Goal: Task Accomplishment & Management: Manage account settings

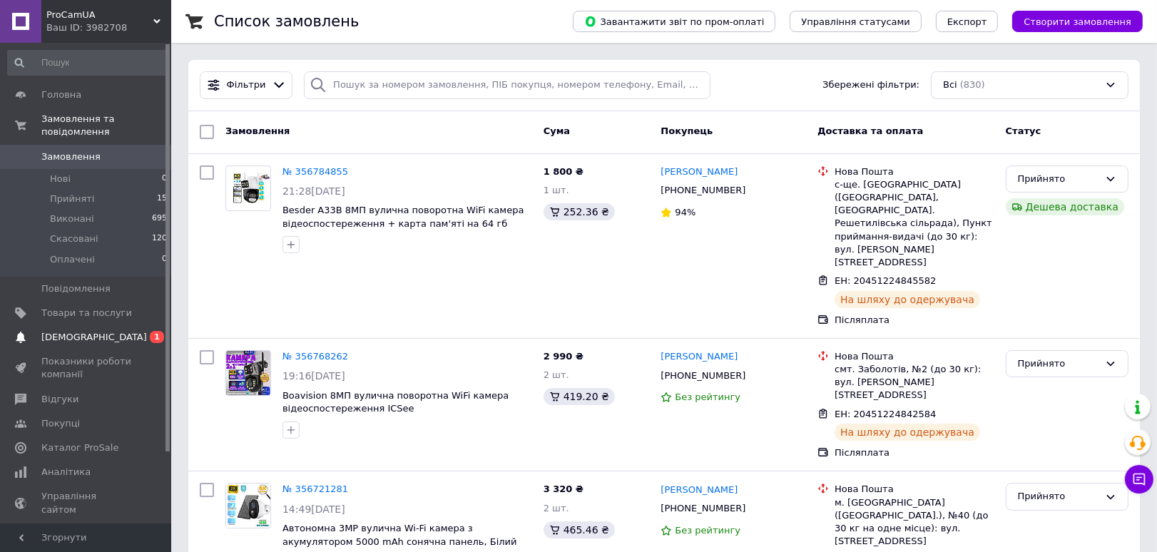
click at [88, 331] on span "[DEMOGRAPHIC_DATA]" at bounding box center [94, 337] width 106 height 13
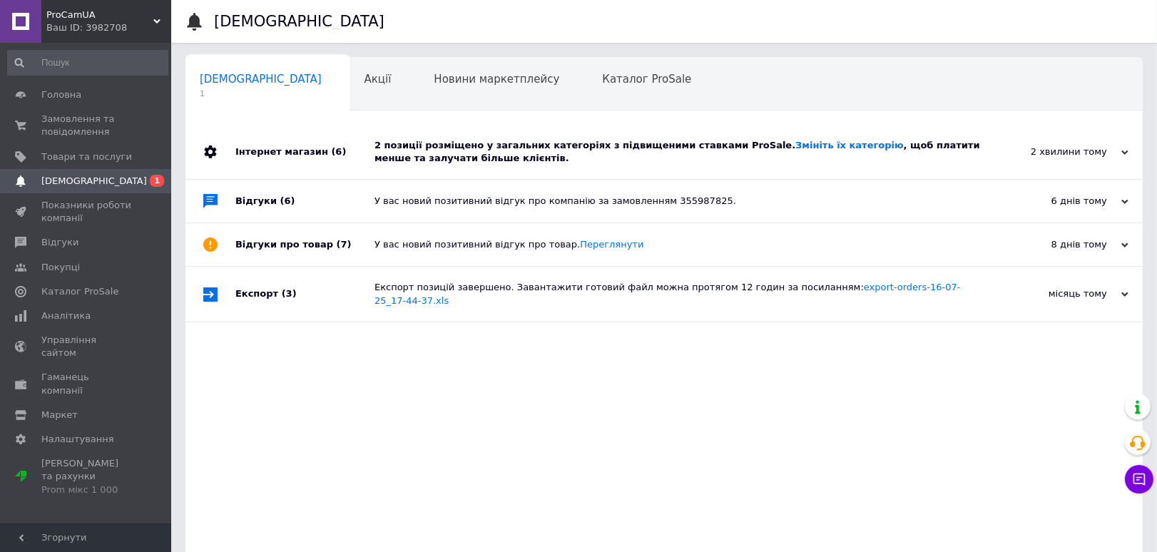
click at [1031, 143] on div "2 хвилини тому 12.08.2025" at bounding box center [1064, 152] width 157 height 54
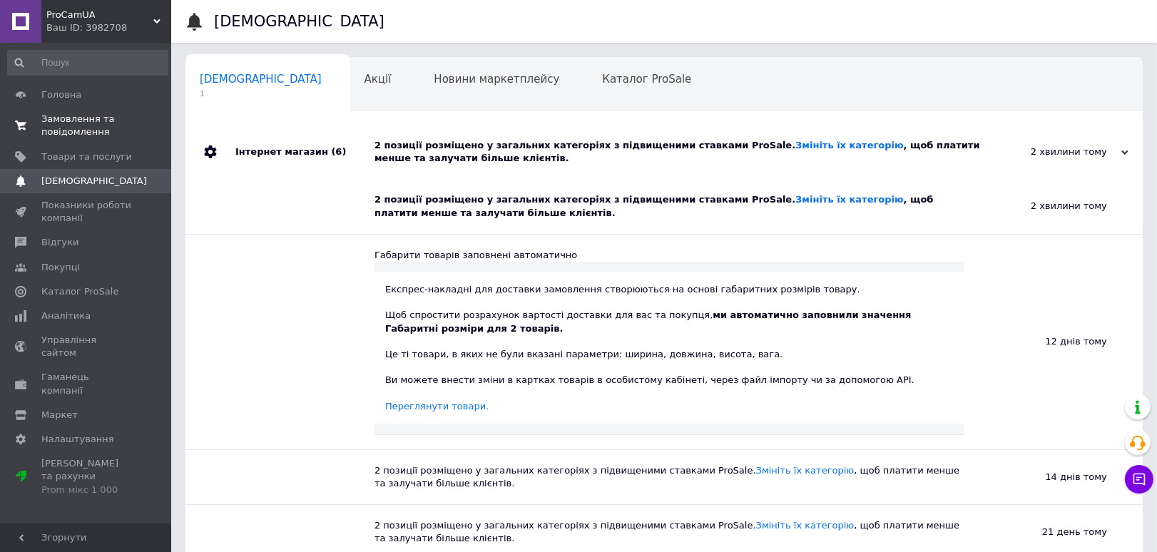
click at [88, 114] on span "Замовлення та повідомлення" at bounding box center [86, 126] width 91 height 26
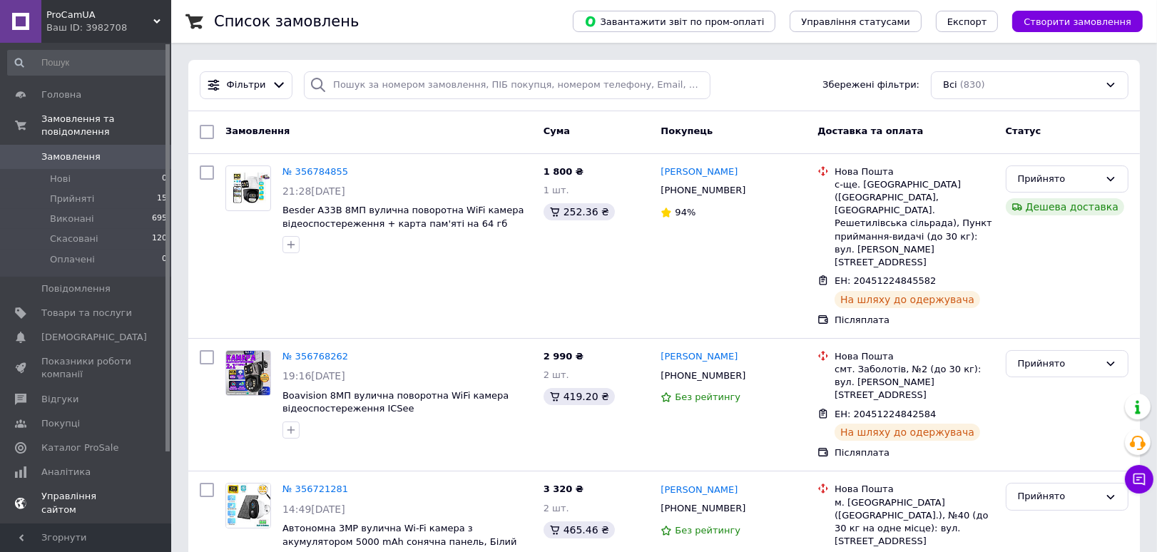
click at [121, 355] on span "Показники роботи компанії" at bounding box center [86, 368] width 91 height 26
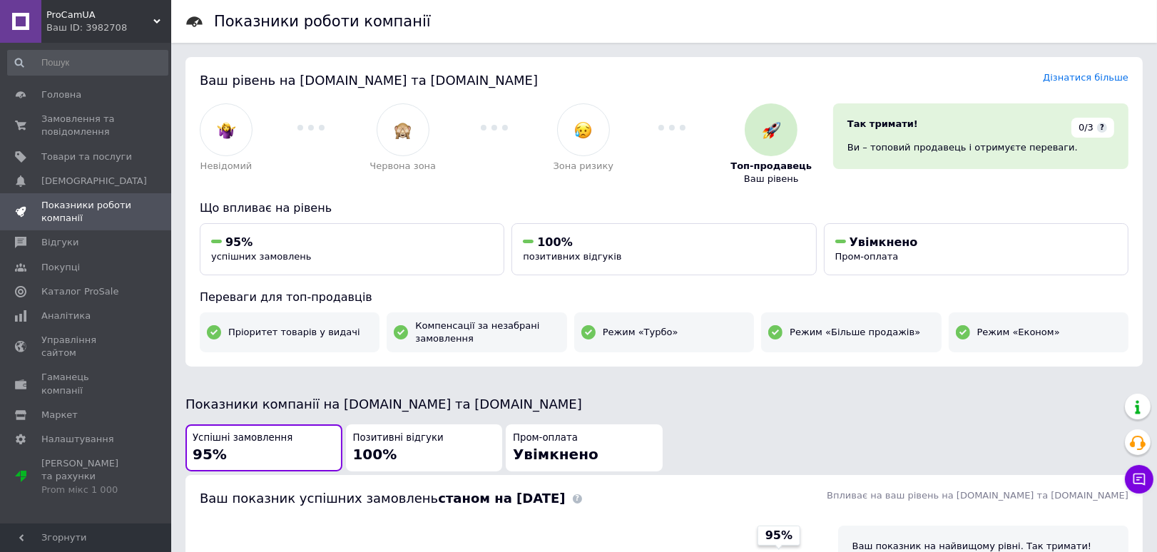
scroll to position [396, 0]
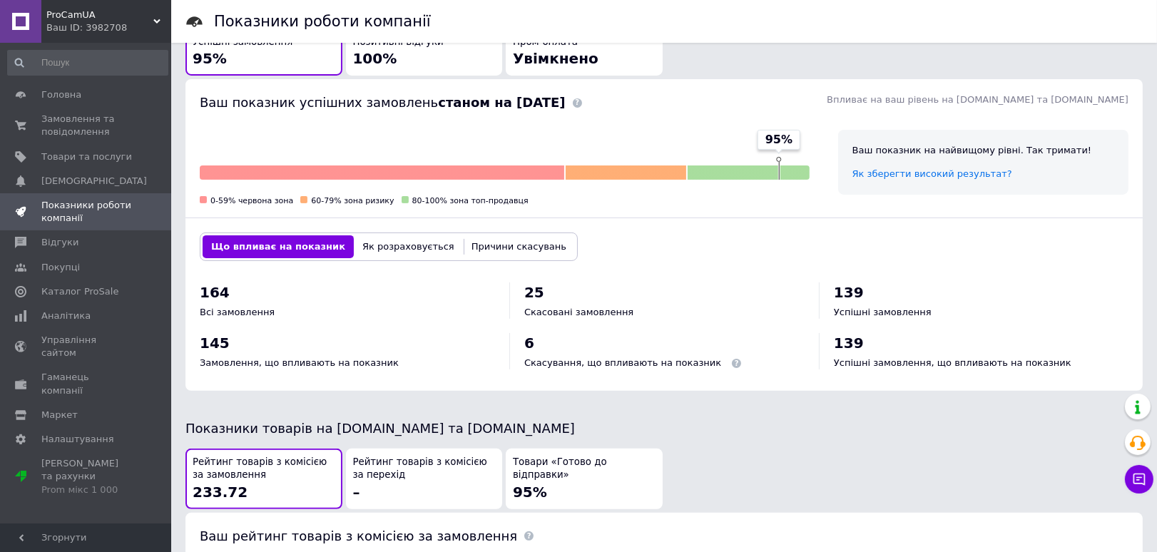
click at [565, 360] on span "Скасування, що впливають на показник" at bounding box center [622, 362] width 197 height 11
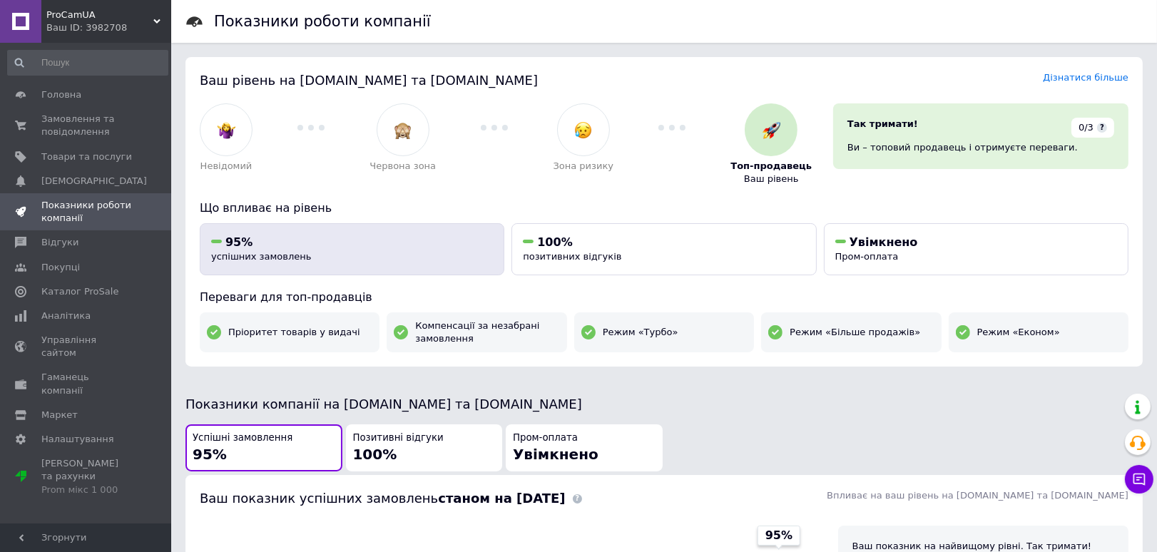
click at [239, 240] on span "95%" at bounding box center [238, 242] width 27 height 14
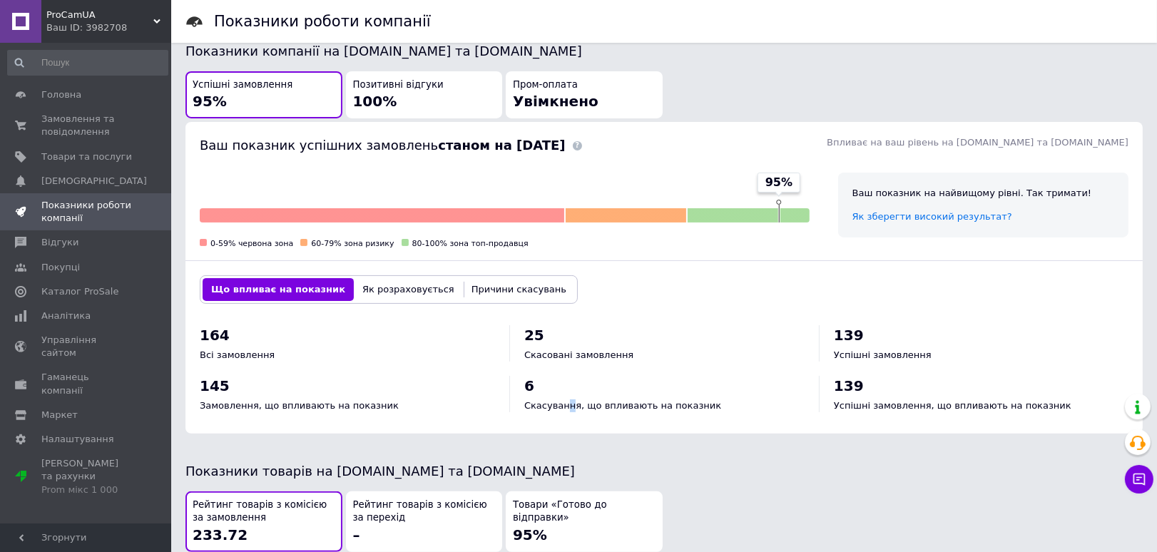
scroll to position [421, 0]
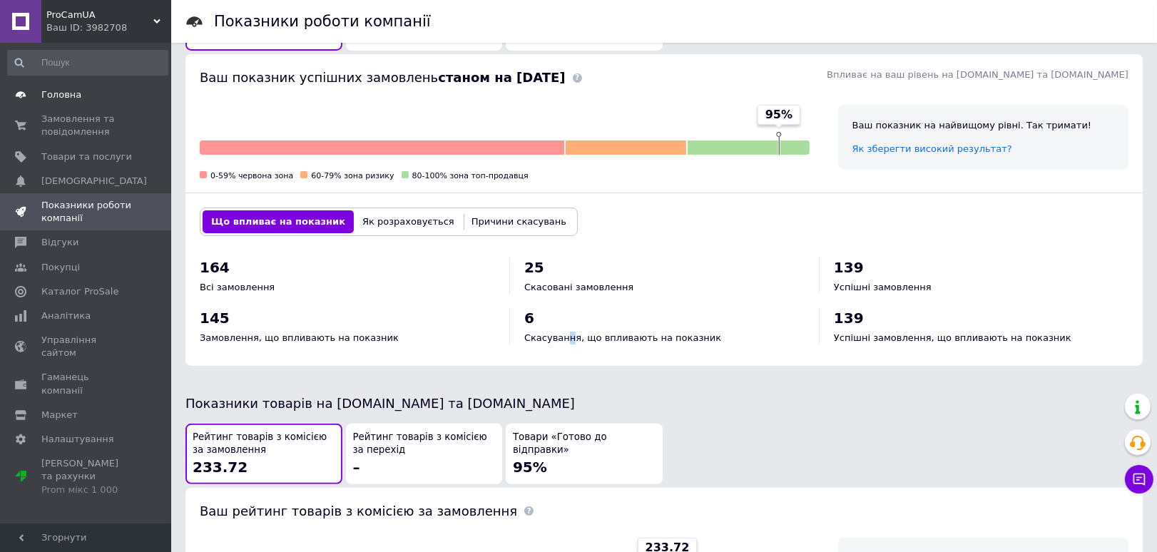
click at [94, 106] on link "Головна" at bounding box center [88, 95] width 176 height 24
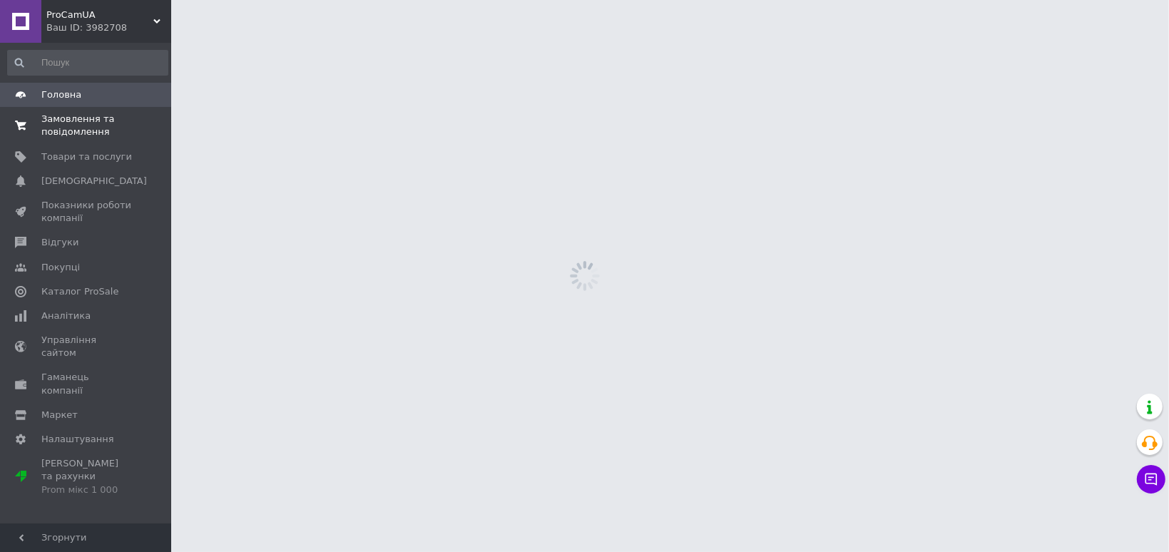
click at [91, 115] on span "Замовлення та повідомлення" at bounding box center [86, 126] width 91 height 26
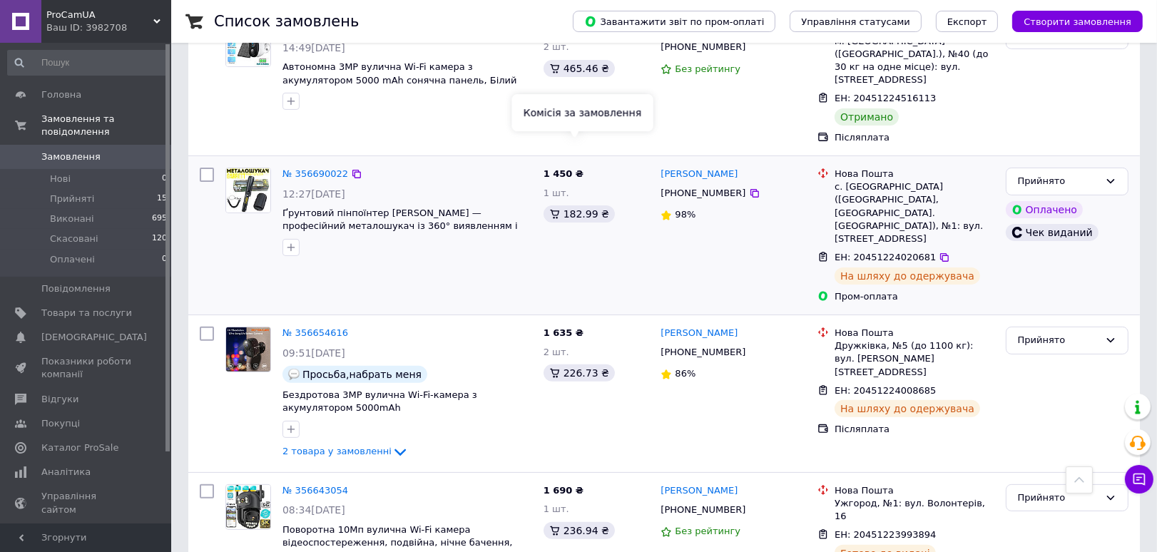
scroll to position [238, 0]
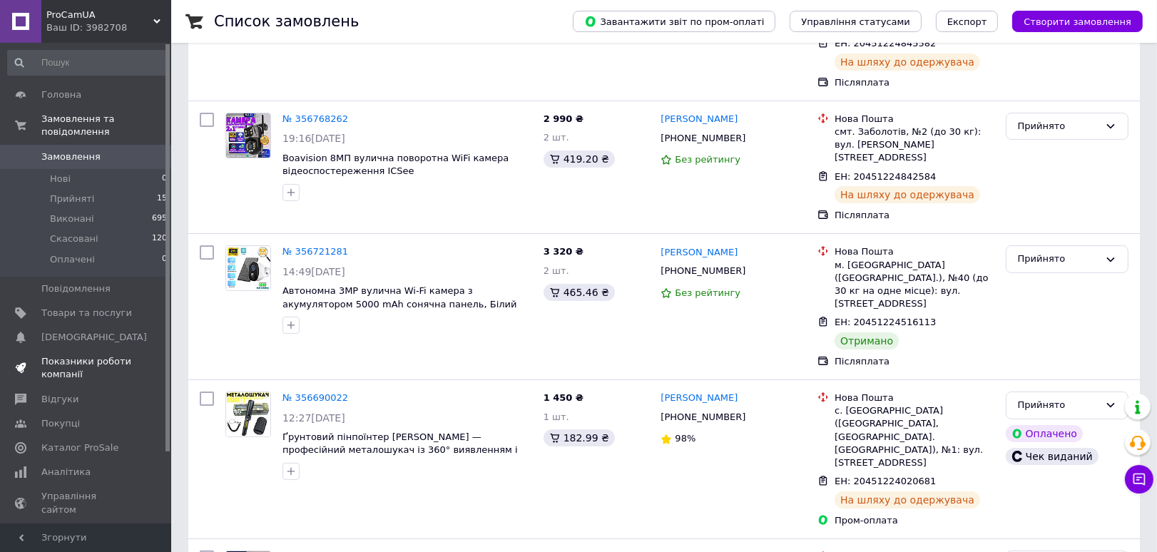
click at [54, 355] on span "Показники роботи компанії" at bounding box center [86, 368] width 91 height 26
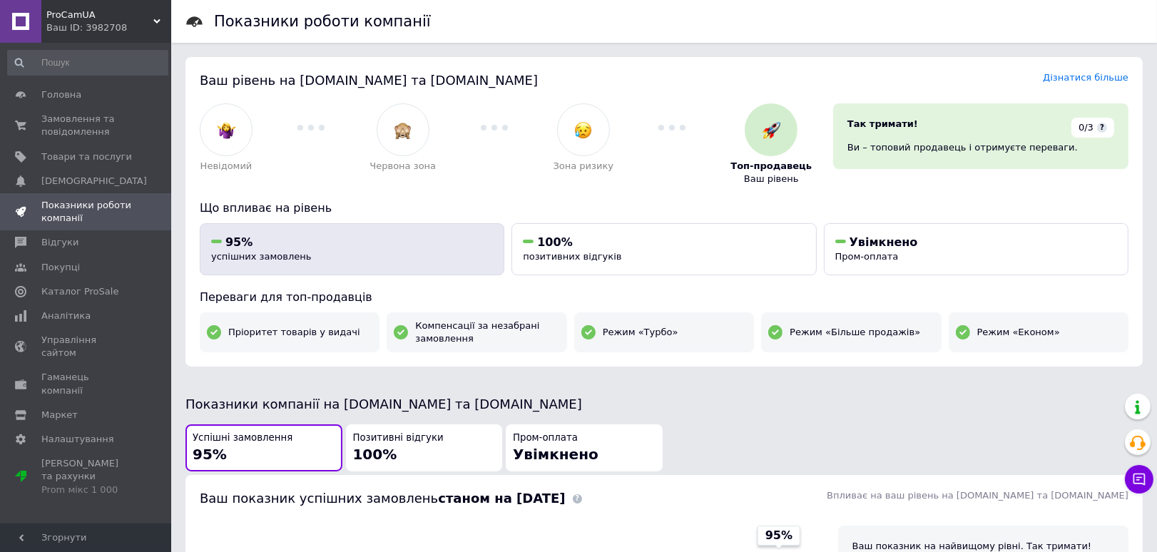
click at [240, 243] on span "95%" at bounding box center [238, 242] width 27 height 14
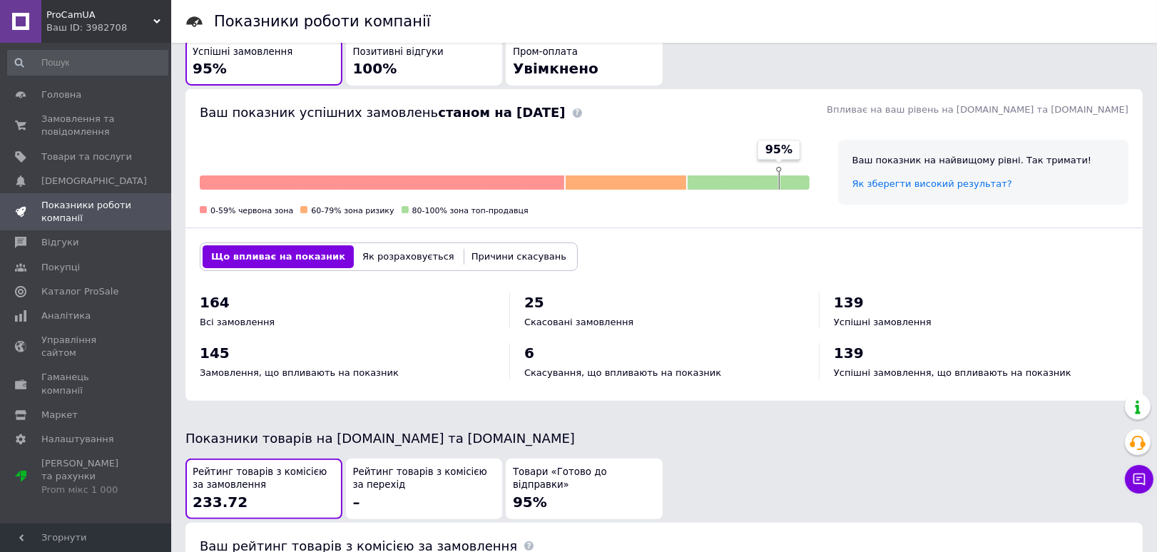
scroll to position [421, 0]
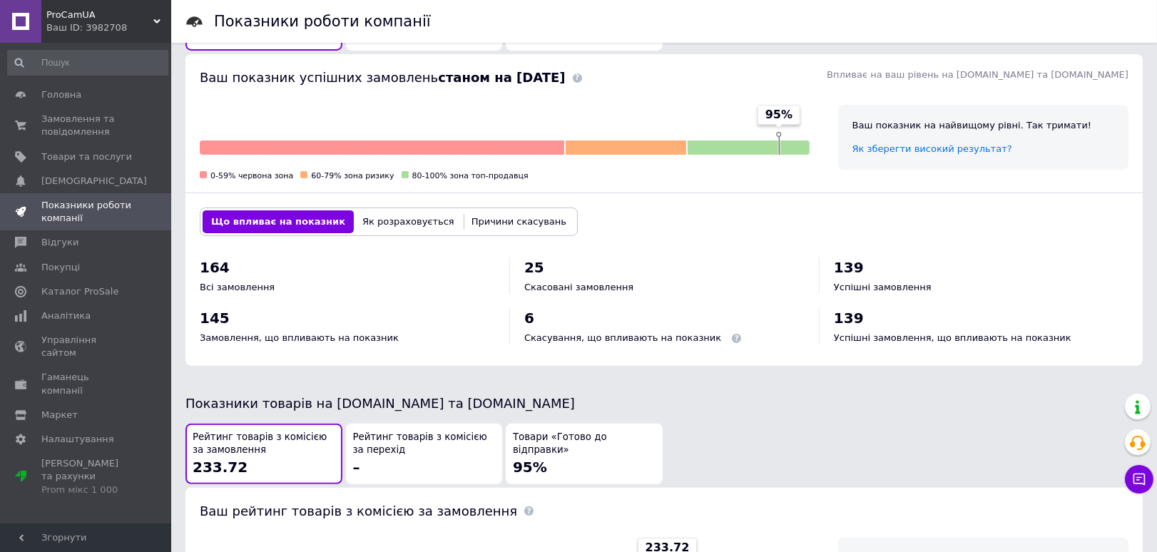
click at [547, 322] on div "6 Скасування, що впливають на показник" at bounding box center [664, 326] width 280 height 36
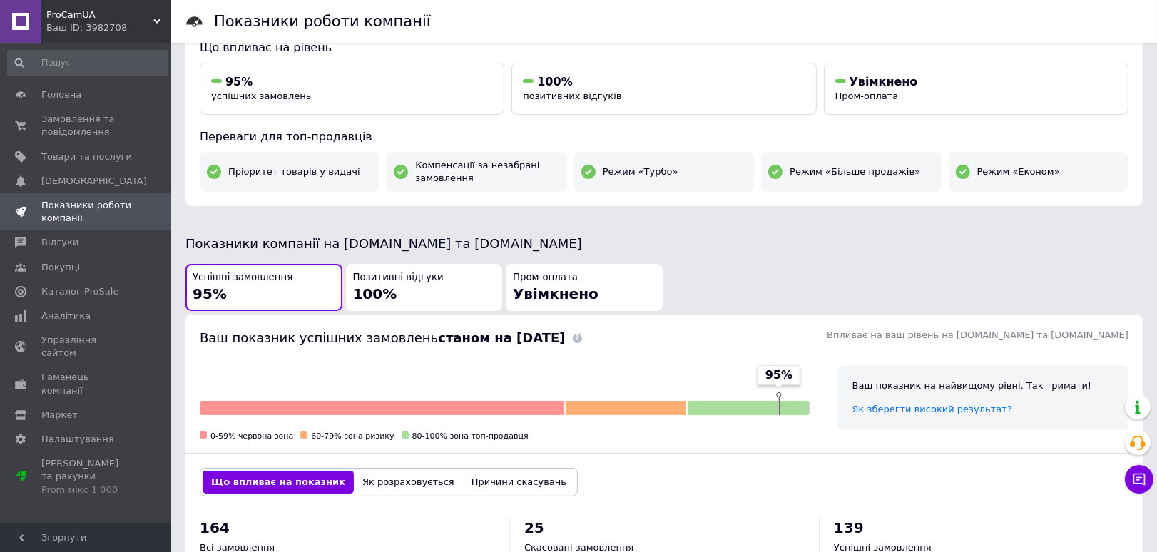
scroll to position [155, 0]
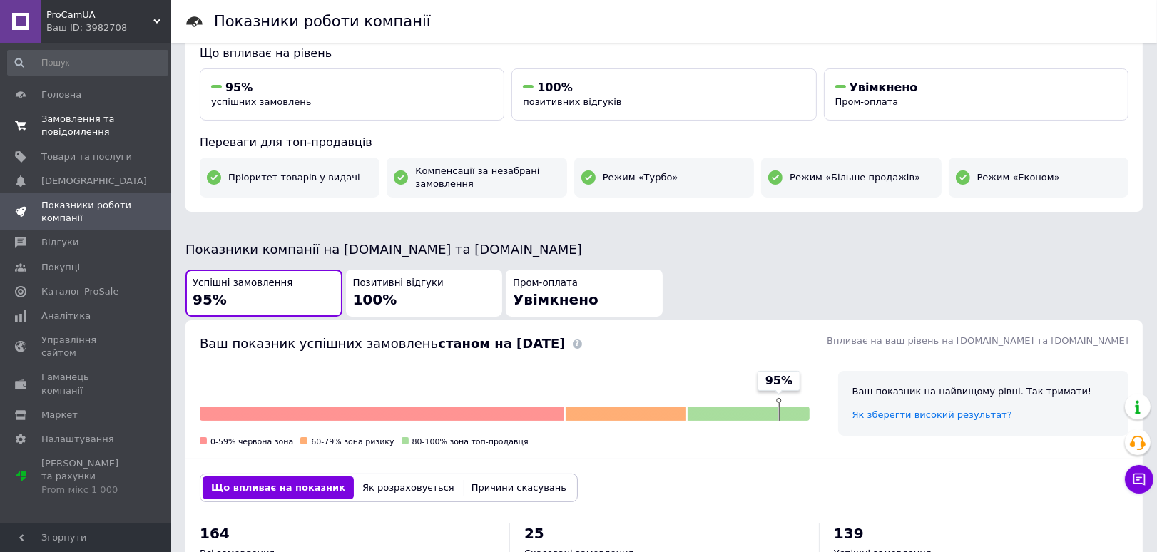
click at [70, 127] on span "Замовлення та повідомлення" at bounding box center [86, 126] width 91 height 26
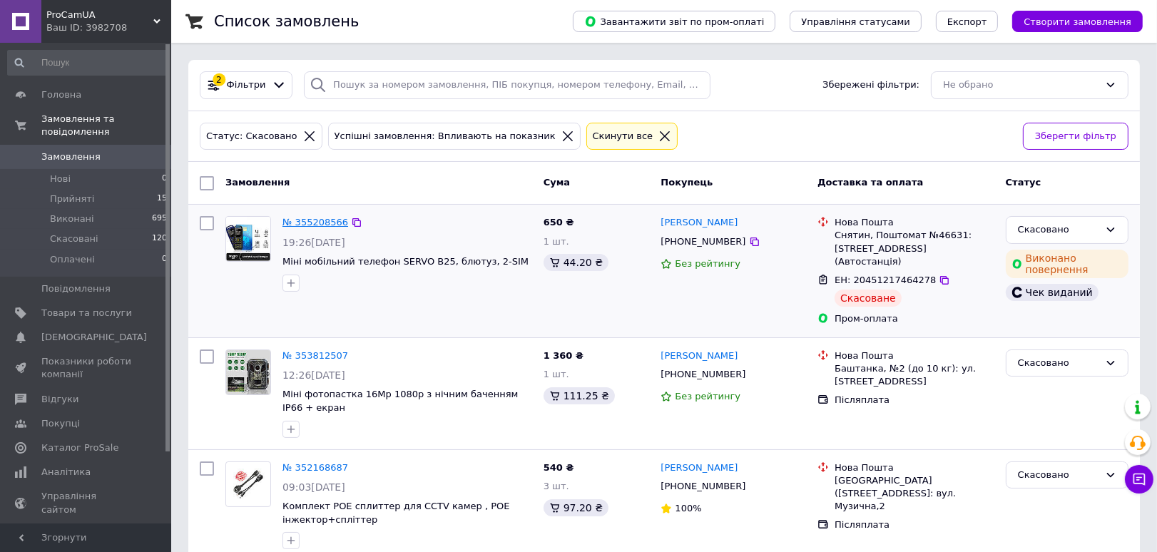
click at [325, 218] on link "№ 355208566" at bounding box center [316, 222] width 66 height 11
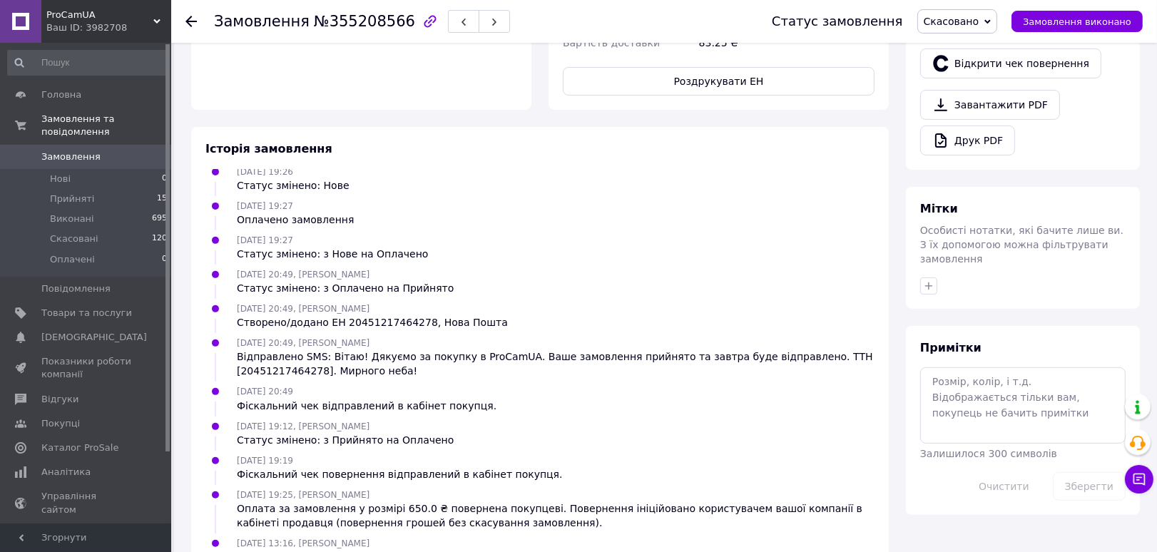
scroll to position [388, 0]
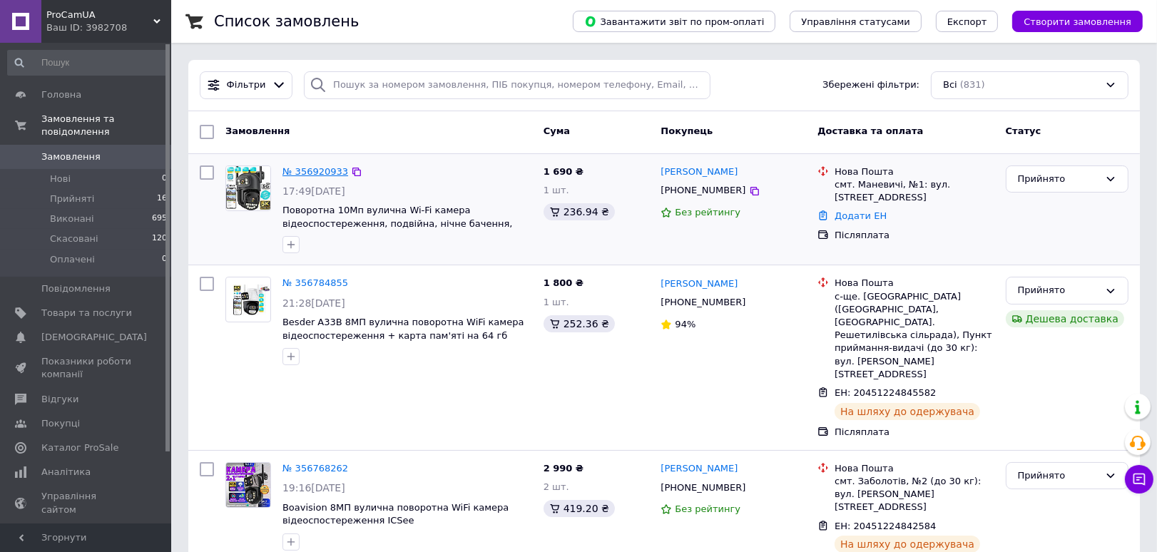
click at [303, 170] on link "№ 356920933" at bounding box center [316, 171] width 66 height 11
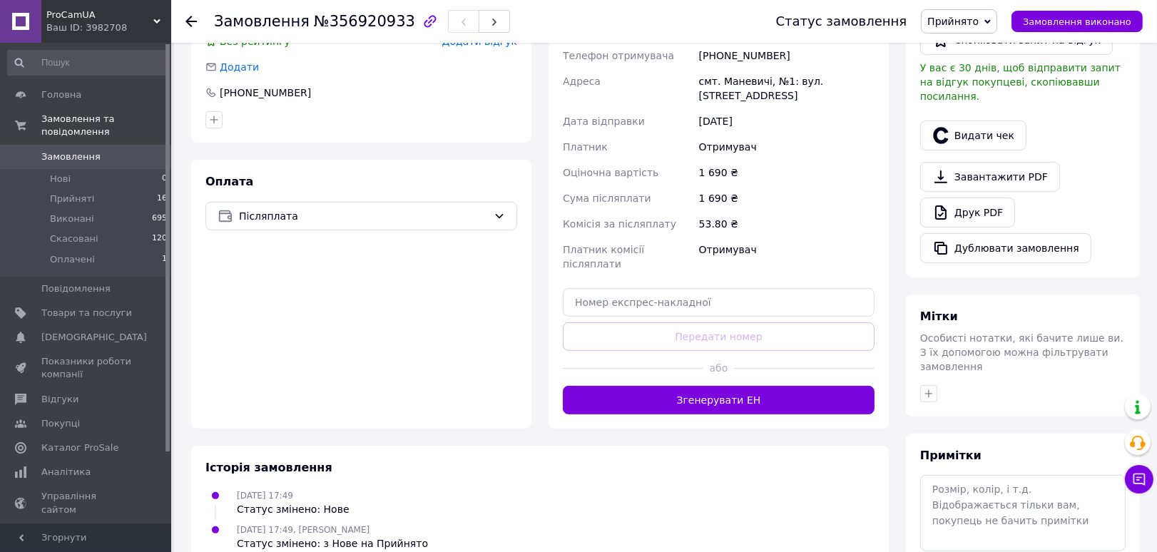
scroll to position [475, 0]
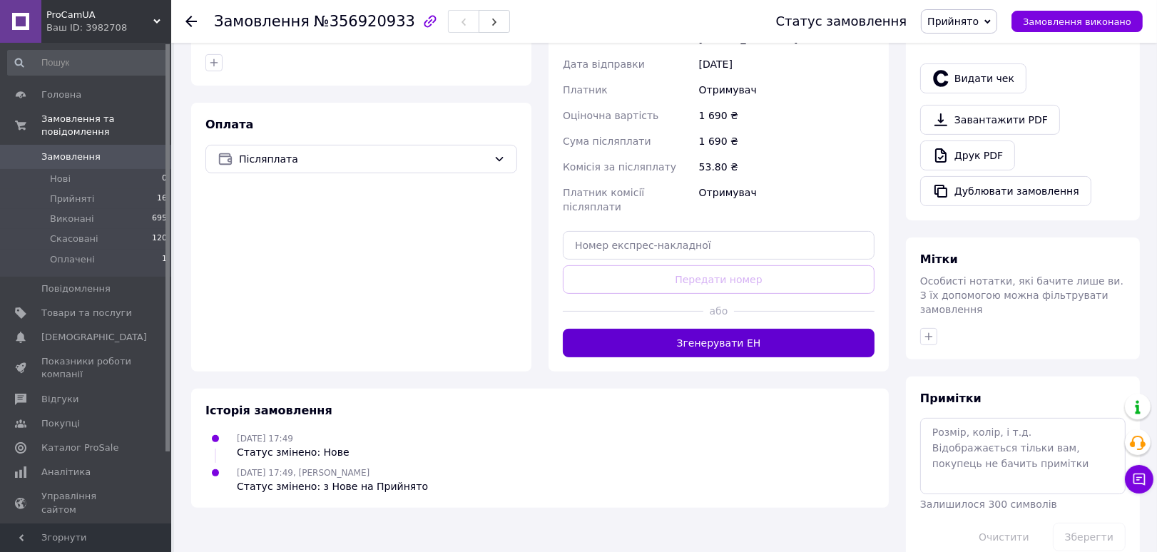
click at [770, 329] on button "Згенерувати ЕН" at bounding box center [719, 343] width 312 height 29
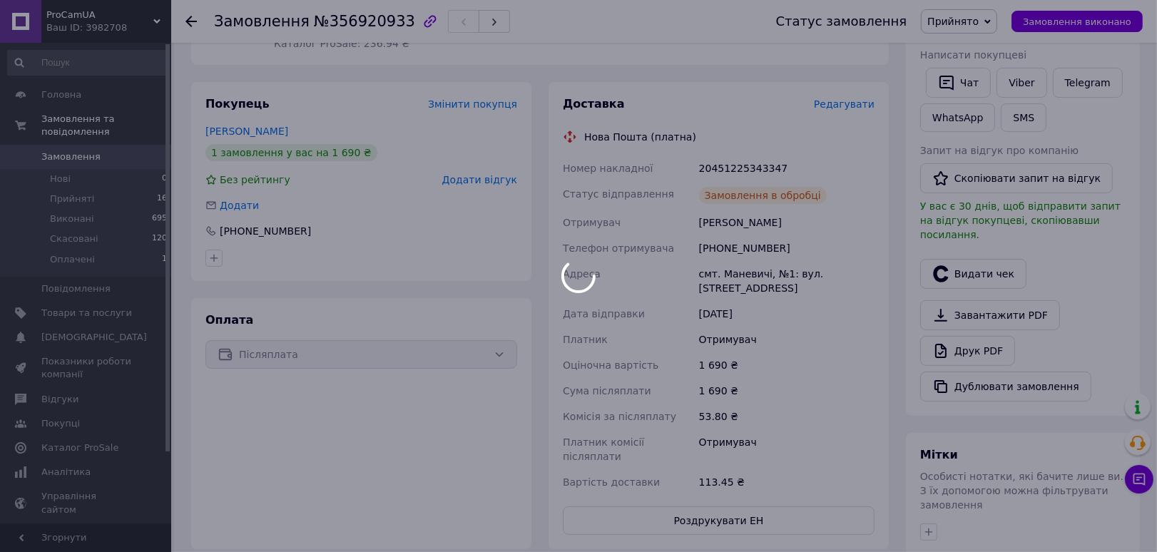
scroll to position [158, 0]
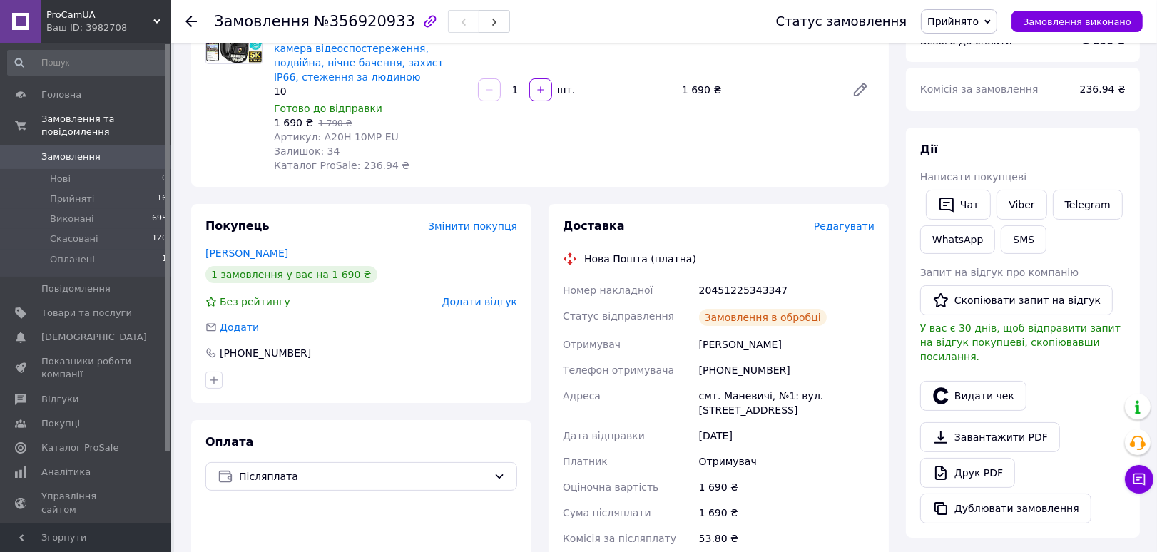
click at [736, 293] on div "20451225343347" at bounding box center [786, 291] width 181 height 26
copy div "20451225343347"
click at [98, 106] on link "Головна" at bounding box center [88, 95] width 176 height 24
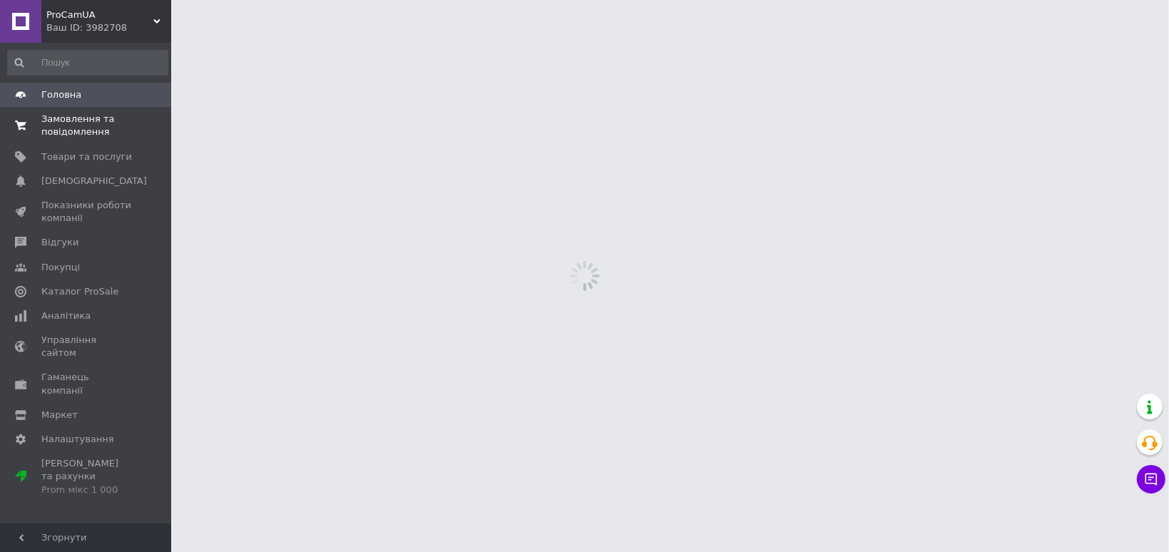
click at [97, 131] on span "Замовлення та повідомлення" at bounding box center [86, 126] width 91 height 26
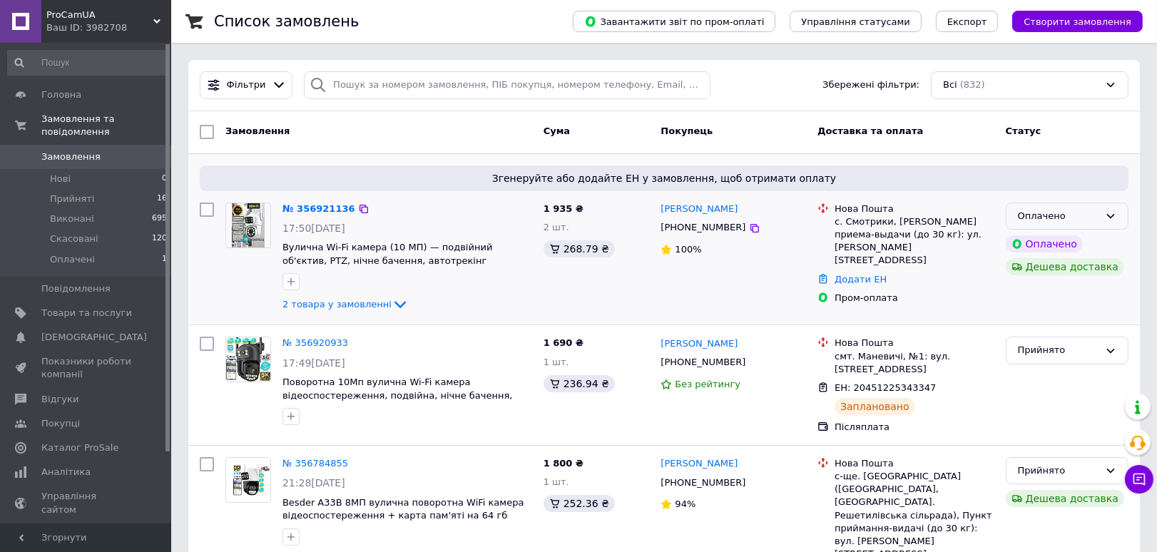
click at [1033, 210] on div "Оплачено" at bounding box center [1058, 216] width 81 height 15
click at [1038, 252] on li "Прийнято" at bounding box center [1067, 246] width 121 height 26
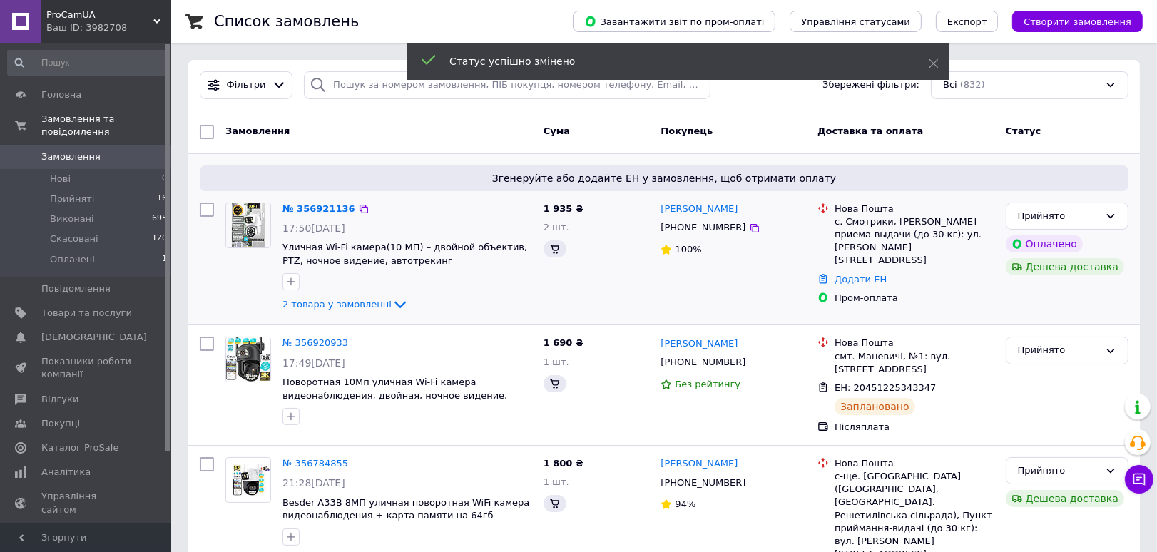
click at [320, 213] on link "№ 356921136" at bounding box center [319, 208] width 73 height 11
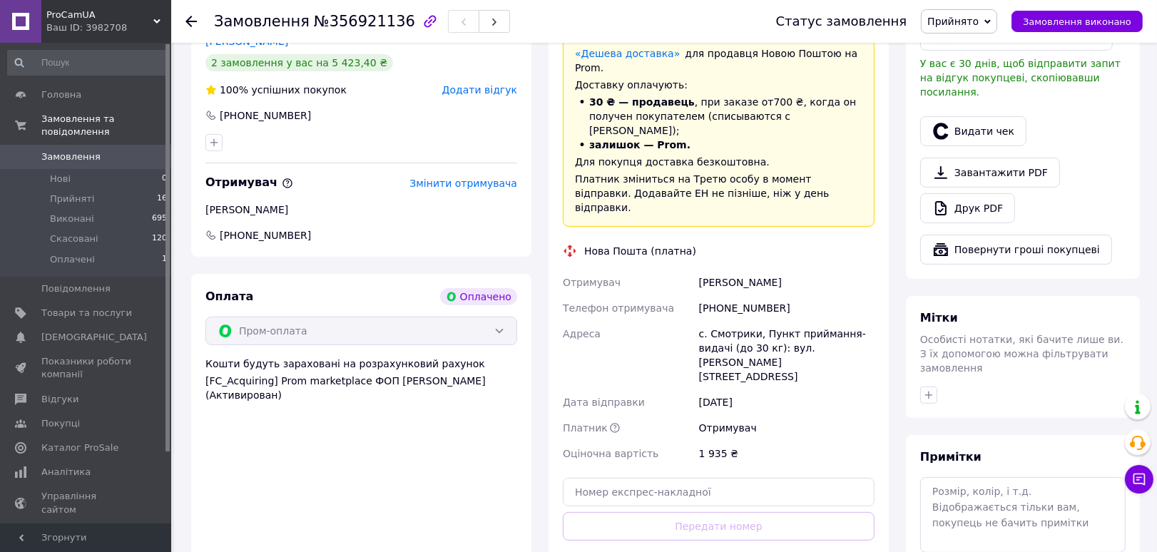
scroll to position [554, 0]
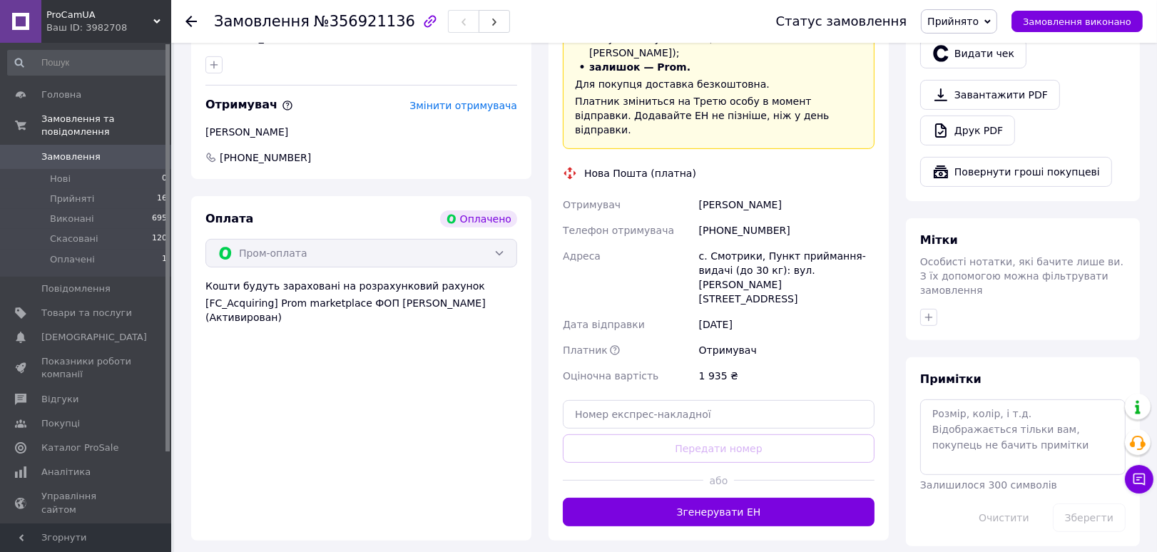
click at [741, 498] on button "Згенерувати ЕН" at bounding box center [719, 512] width 312 height 29
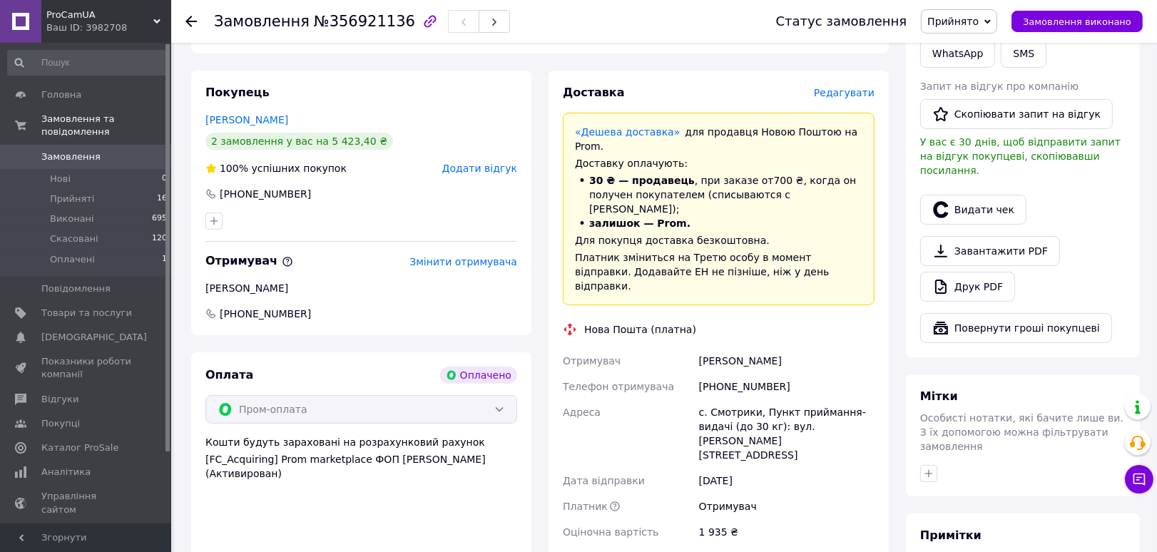
scroll to position [396, 0]
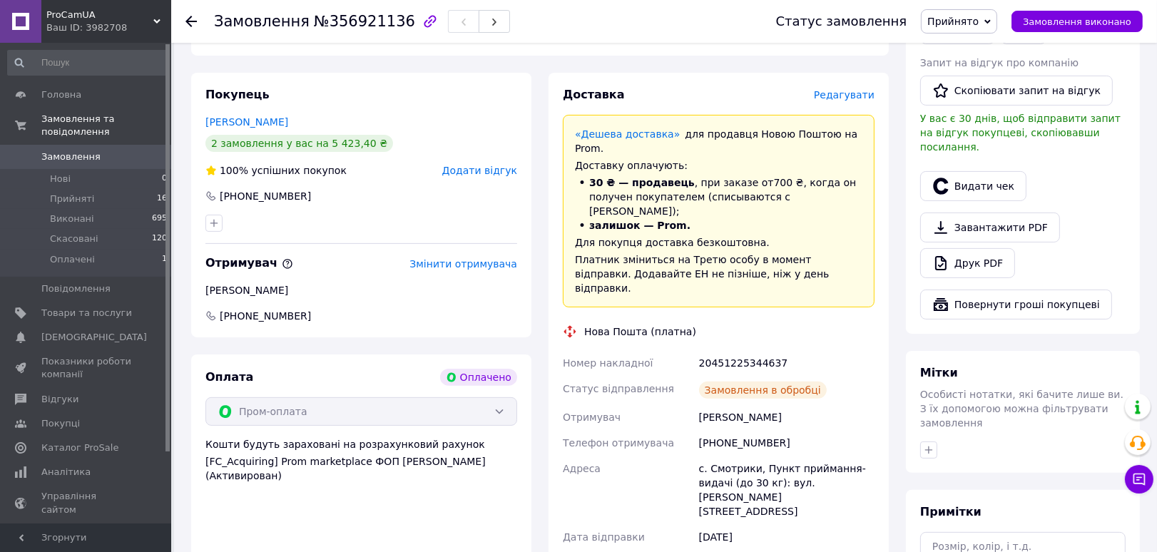
click at [759, 350] on div "20451225344637" at bounding box center [786, 363] width 181 height 26
click at [755, 350] on div "20451225344637" at bounding box center [786, 363] width 181 height 26
copy div "20451225344637"
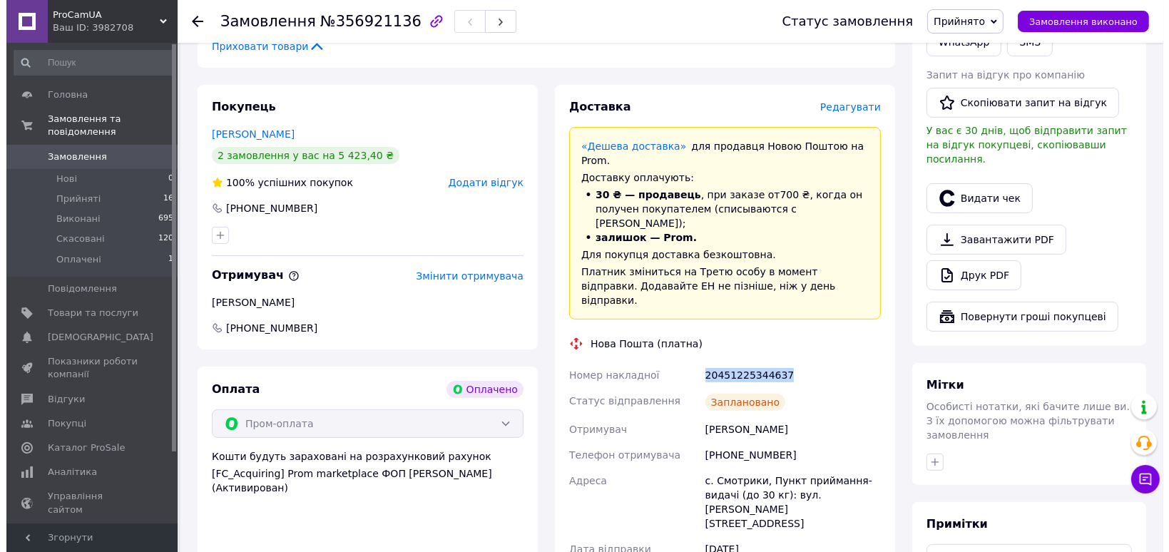
scroll to position [317, 0]
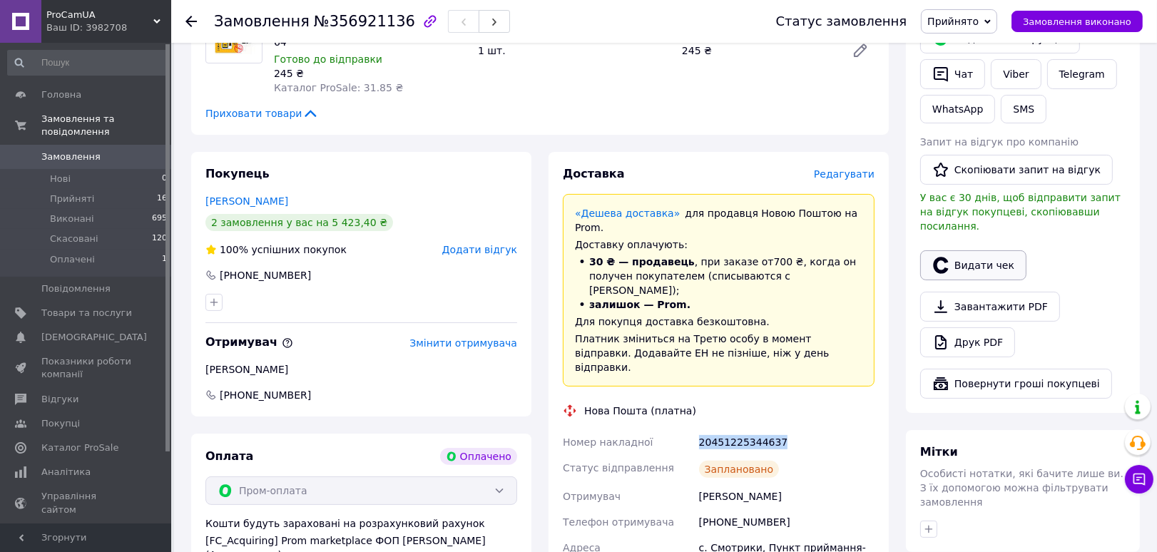
click at [990, 256] on button "Видати чек" at bounding box center [973, 265] width 106 height 30
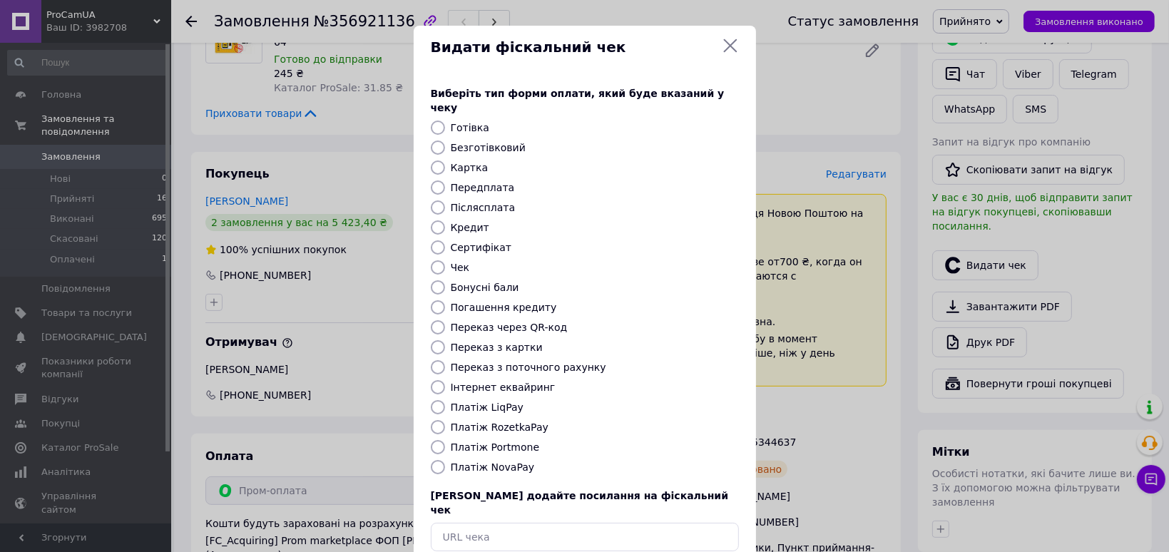
click at [502, 422] on label "Платіж RozetkaPay" at bounding box center [500, 427] width 98 height 11
click at [445, 420] on input "Платіж RozetkaPay" at bounding box center [438, 427] width 14 height 14
radio input "true"
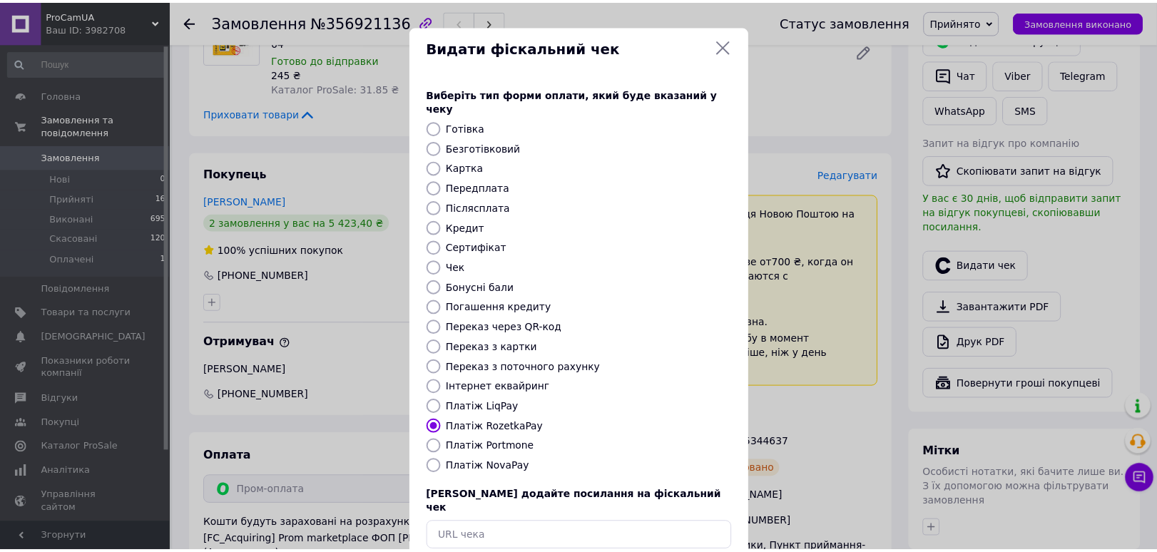
scroll to position [60, 0]
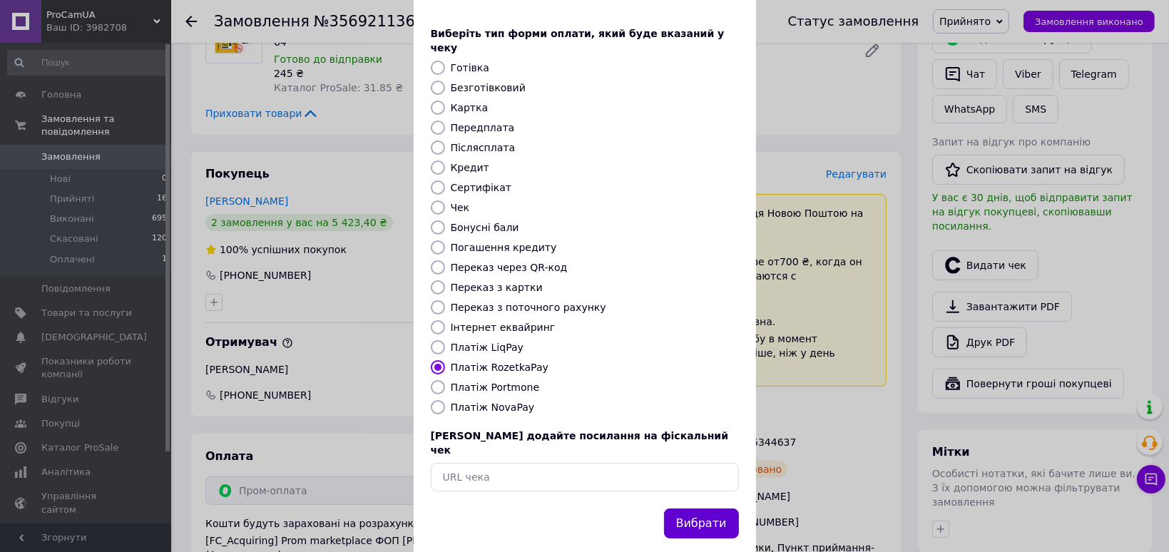
click at [701, 509] on button "Вибрати" at bounding box center [701, 524] width 75 height 31
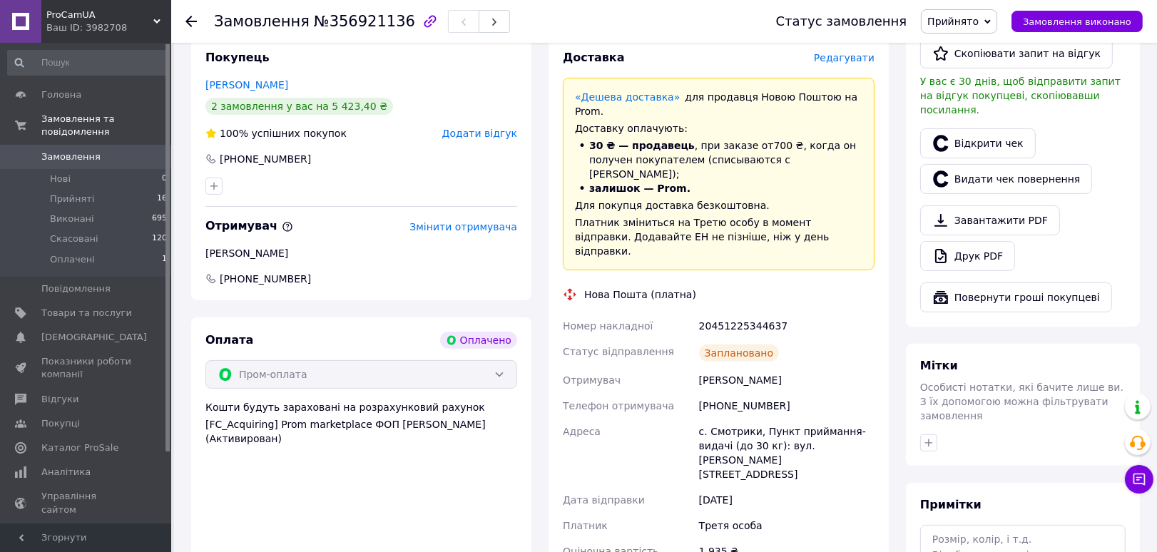
scroll to position [554, 0]
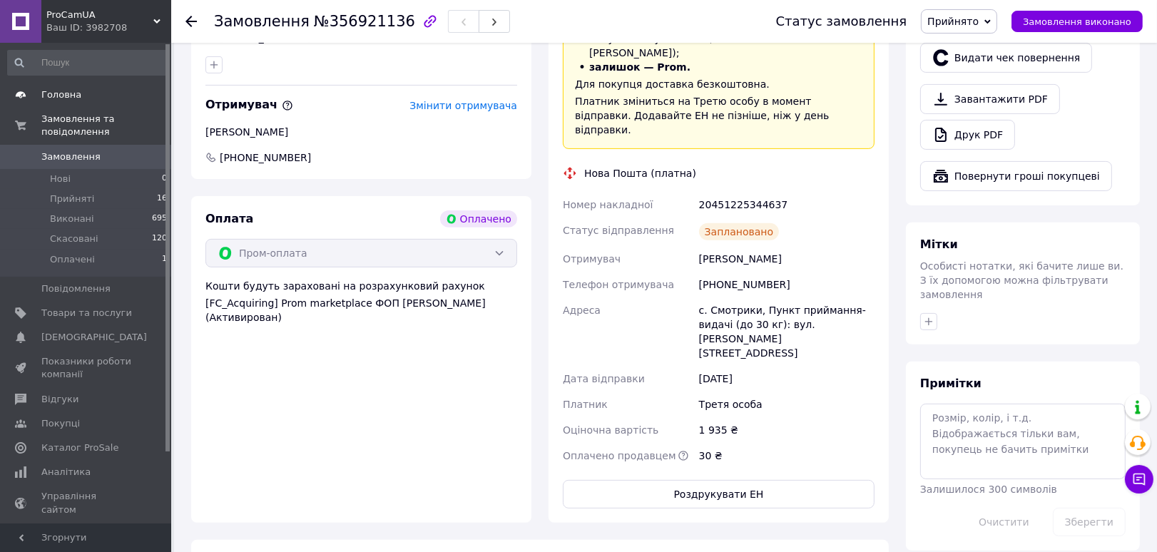
click at [30, 101] on span at bounding box center [20, 94] width 41 height 13
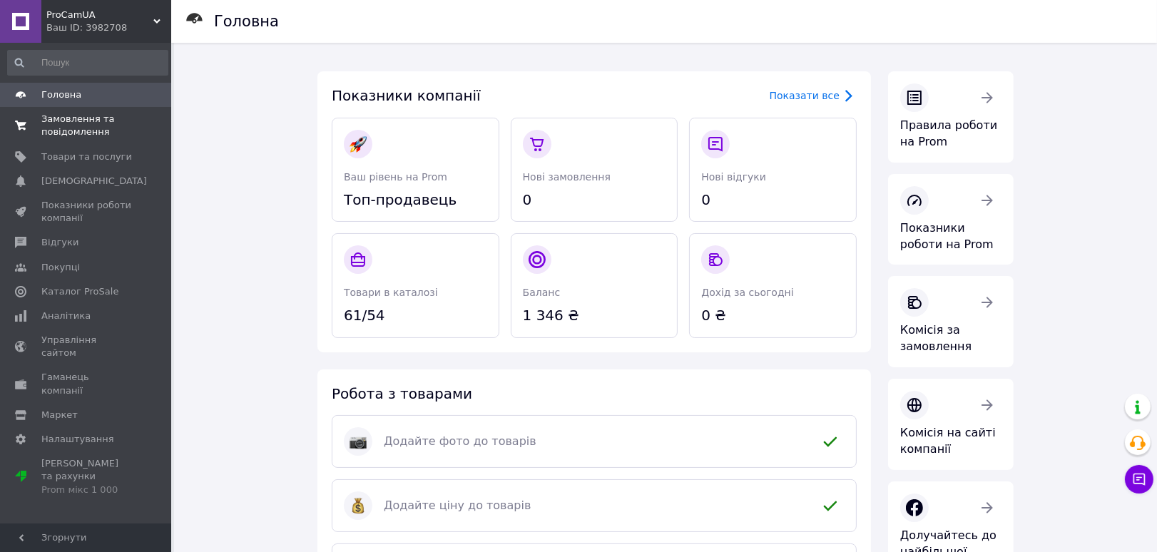
click at [49, 123] on span "Замовлення та повідомлення" at bounding box center [86, 126] width 91 height 26
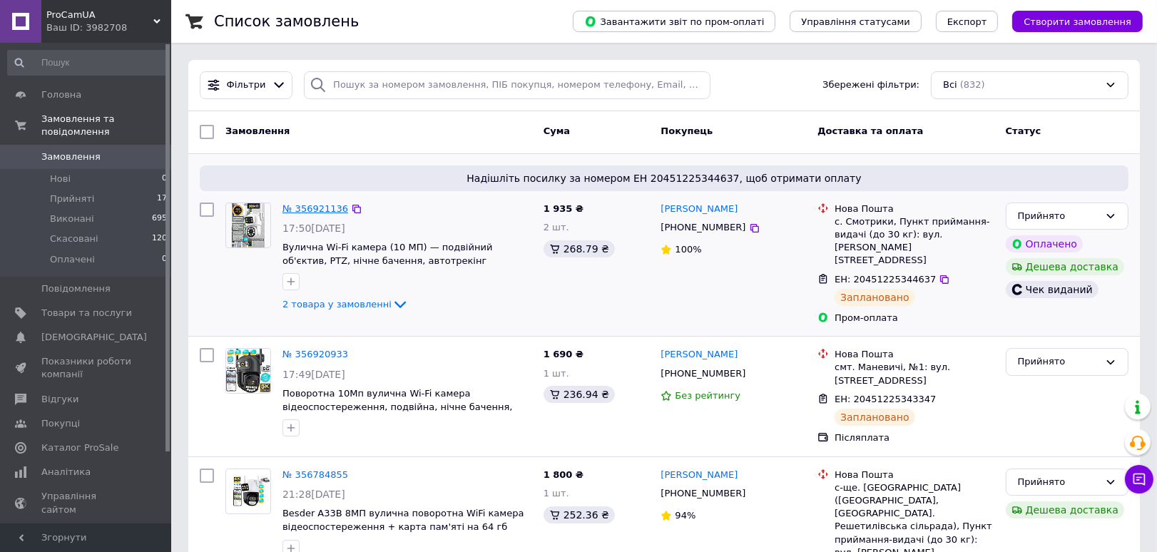
click at [325, 208] on link "№ 356921136" at bounding box center [316, 208] width 66 height 11
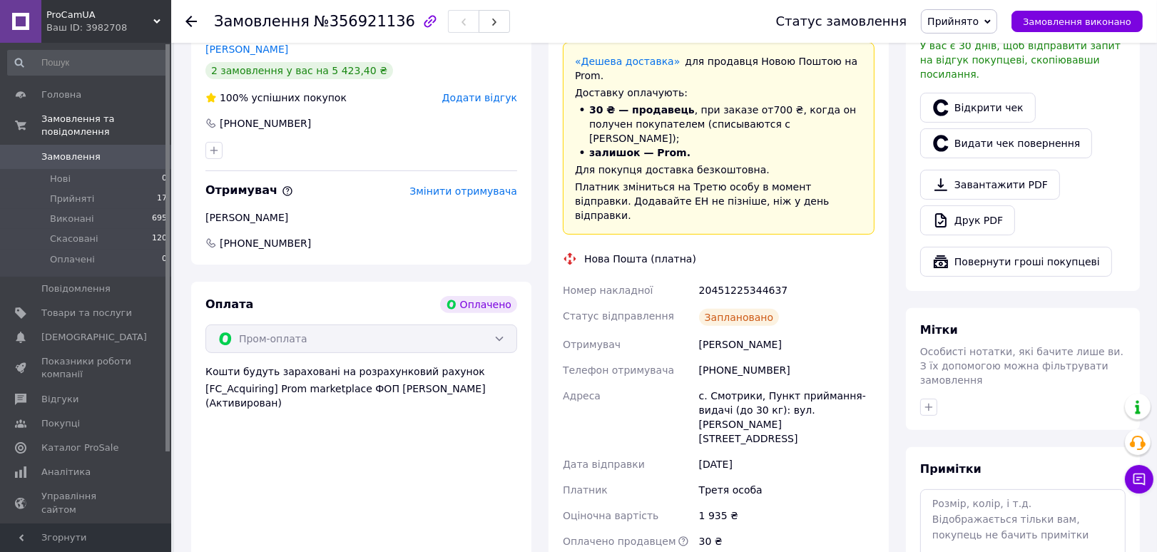
scroll to position [382, 0]
